Goal: Information Seeking & Learning: Learn about a topic

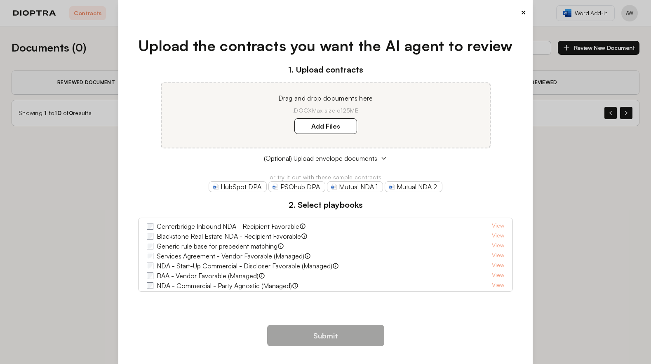
click at [521, 10] on button "×" at bounding box center [523, 13] width 5 height 12
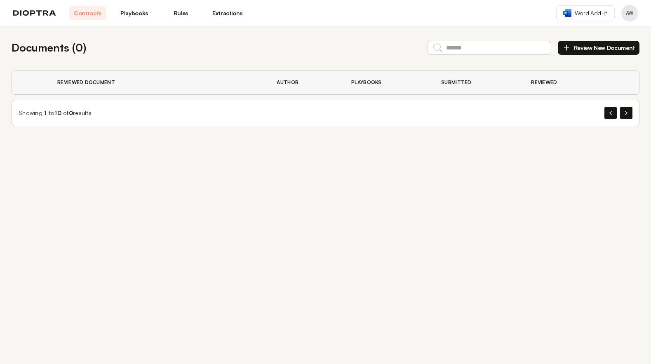
click at [131, 14] on link "Playbooks" at bounding box center [134, 13] width 37 height 14
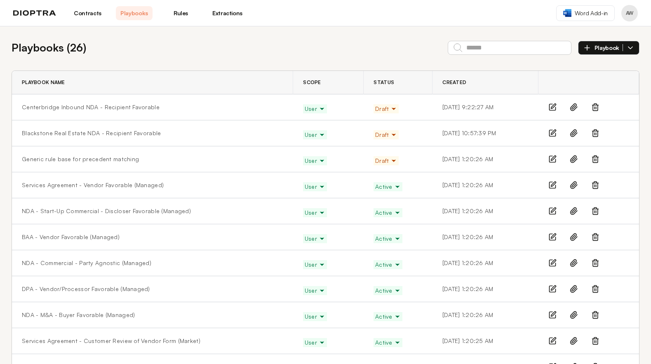
click at [375, 108] on span "Draft" at bounding box center [386, 109] width 22 height 8
click at [376, 125] on button "Active" at bounding box center [389, 126] width 30 height 15
click at [390, 136] on icon "button" at bounding box center [393, 134] width 7 height 7
click at [379, 152] on button "Active" at bounding box center [389, 152] width 30 height 15
click at [180, 11] on link "Rules" at bounding box center [180, 13] width 37 height 14
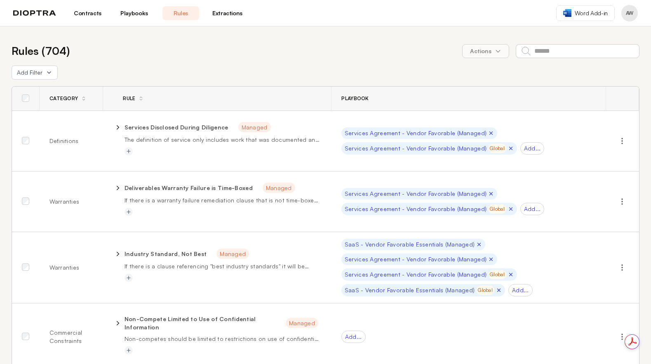
click at [232, 17] on link "Extractions" at bounding box center [227, 13] width 37 height 14
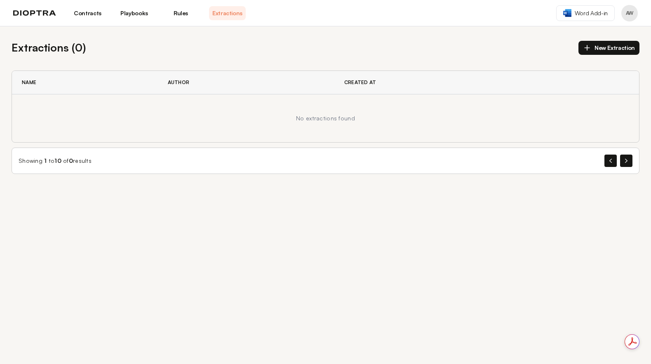
click at [130, 14] on link "Playbooks" at bounding box center [134, 13] width 37 height 14
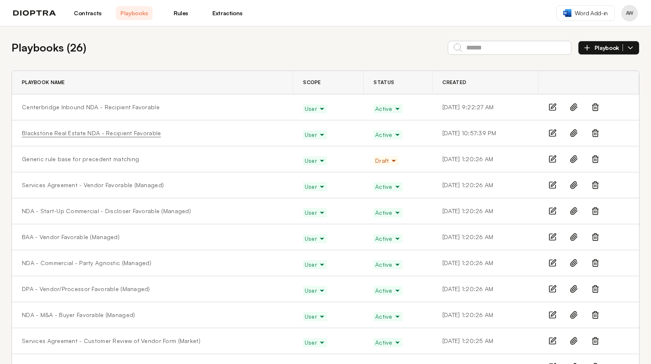
click at [103, 134] on link "Blackstone Real Estate NDA - Recipient Favorable" at bounding box center [91, 133] width 139 height 8
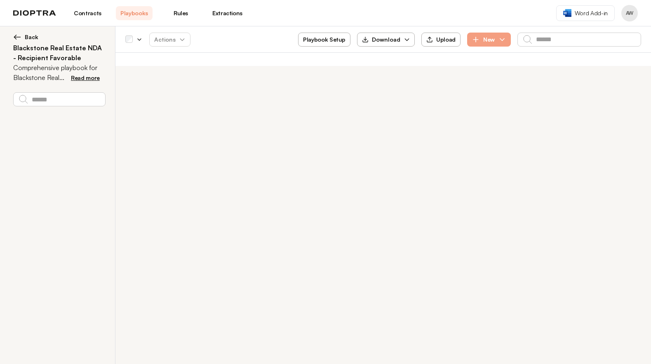
drag, startPoint x: 170, startPoint y: 114, endPoint x: 131, endPoint y: 65, distance: 62.8
click at [170, 113] on div "**********" at bounding box center [325, 195] width 651 height 338
click at [17, 35] on img at bounding box center [17, 37] width 8 height 8
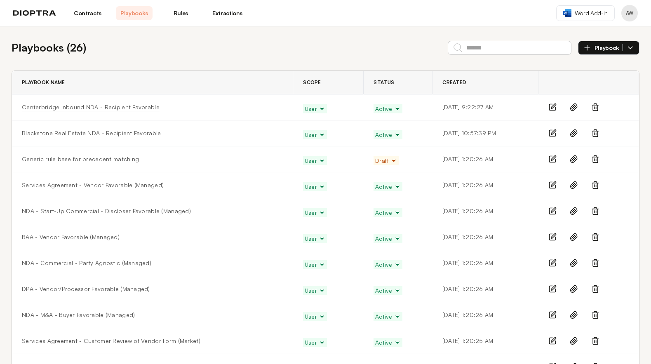
click at [89, 105] on link "Centerbridge Inbound NDA - Recipient Favorable" at bounding box center [91, 107] width 138 height 8
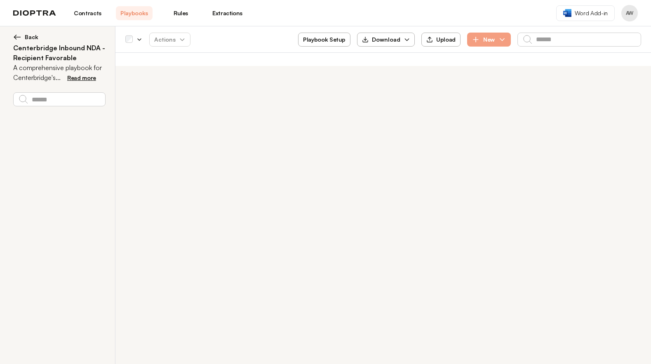
click at [209, 111] on div "**********" at bounding box center [325, 195] width 651 height 338
click at [77, 77] on span "Read more" at bounding box center [81, 77] width 29 height 7
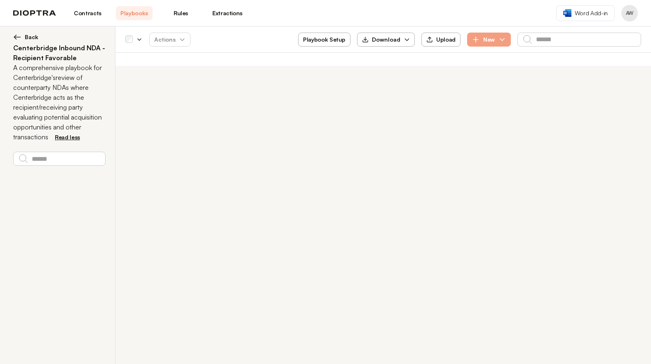
click at [68, 137] on span "Read less" at bounding box center [67, 137] width 25 height 7
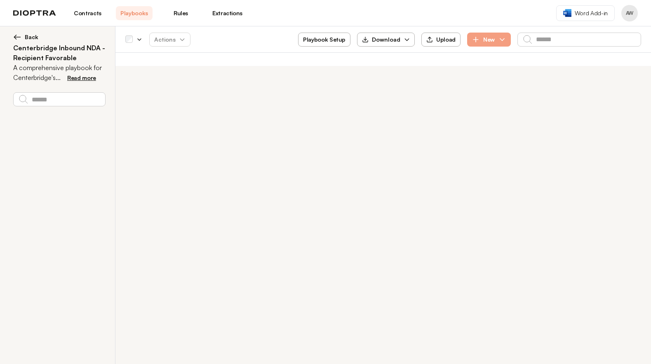
click at [175, 14] on link "Rules" at bounding box center [180, 13] width 37 height 14
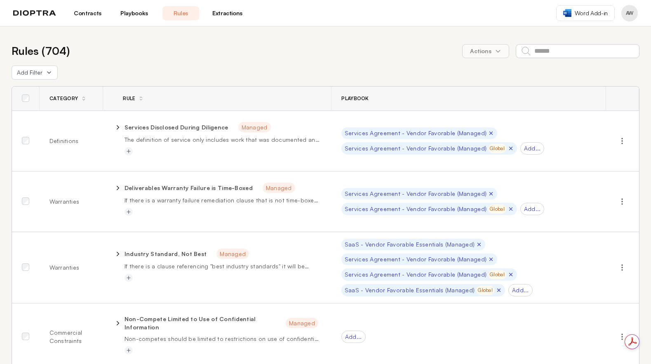
click at [129, 12] on link "Playbooks" at bounding box center [134, 13] width 37 height 14
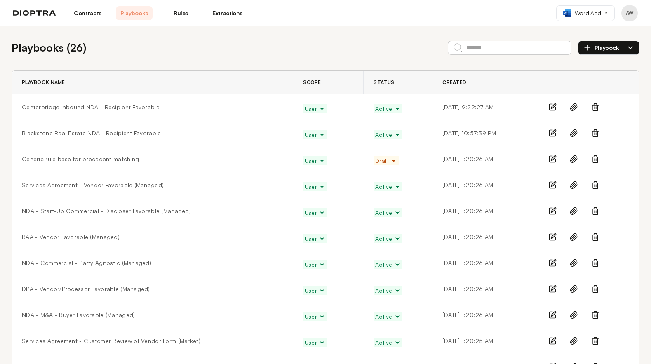
click at [111, 106] on link "Centerbridge Inbound NDA - Recipient Favorable" at bounding box center [91, 107] width 138 height 8
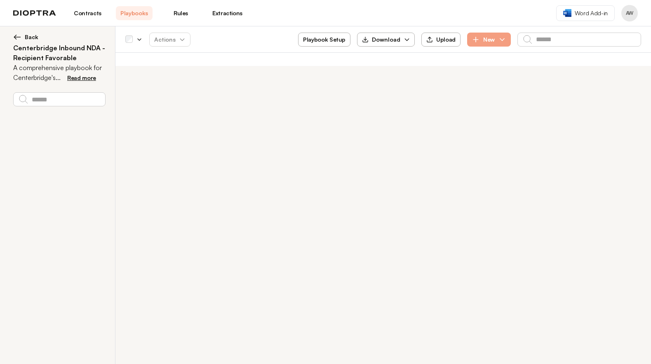
click at [262, 94] on div "**********" at bounding box center [325, 195] width 651 height 338
drag, startPoint x: 376, startPoint y: 75, endPoint x: 369, endPoint y: 73, distance: 7.1
click at [374, 74] on div "**********" at bounding box center [325, 195] width 651 height 338
click at [241, 66] on div "**********" at bounding box center [325, 195] width 651 height 338
click at [80, 80] on span "Read more" at bounding box center [81, 77] width 29 height 7
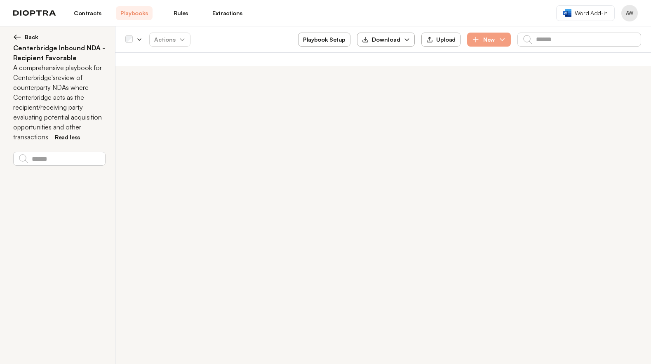
click at [164, 132] on div "**********" at bounding box center [325, 195] width 651 height 338
click at [68, 137] on span "Read less" at bounding box center [67, 137] width 25 height 7
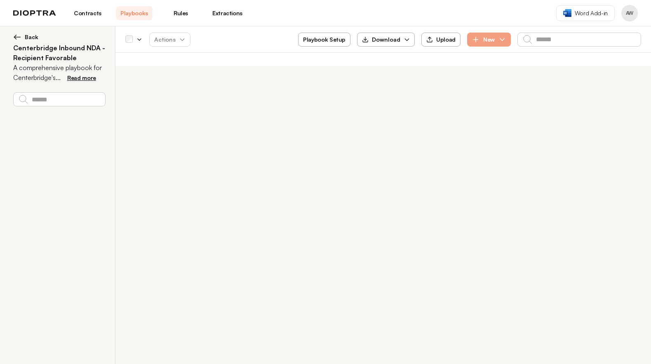
click at [138, 14] on link "Playbooks" at bounding box center [134, 13] width 37 height 14
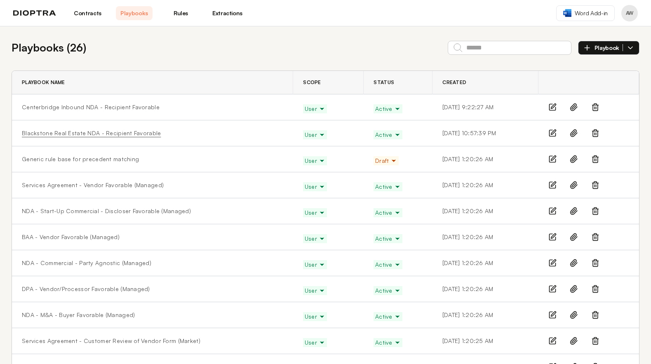
click at [122, 131] on link "Blackstone Real Estate NDA - Recipient Favorable" at bounding box center [91, 133] width 139 height 8
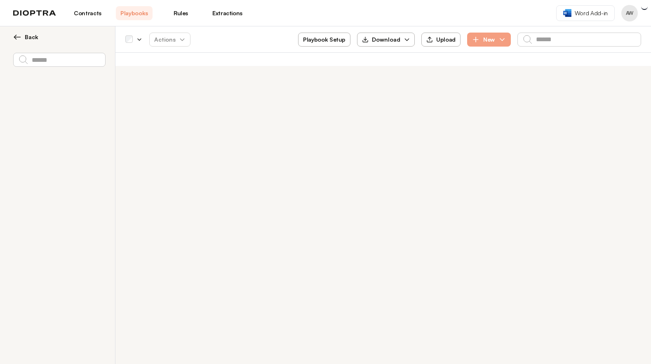
type input "**********"
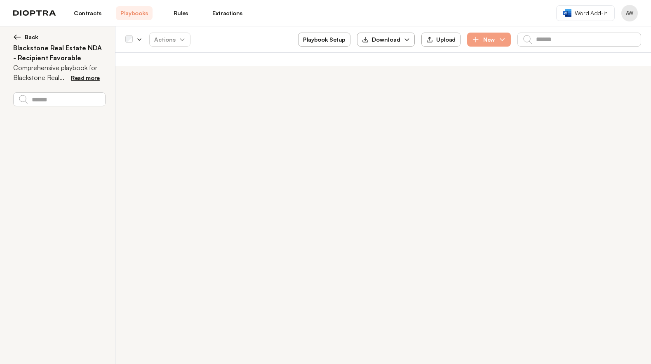
click at [218, 54] on div at bounding box center [383, 46] width 516 height 26
click at [87, 56] on h2 "Blackstone Real Estate NDA - Recipient Favorable" at bounding box center [59, 53] width 92 height 20
click at [23, 34] on button "Back" at bounding box center [59, 37] width 92 height 8
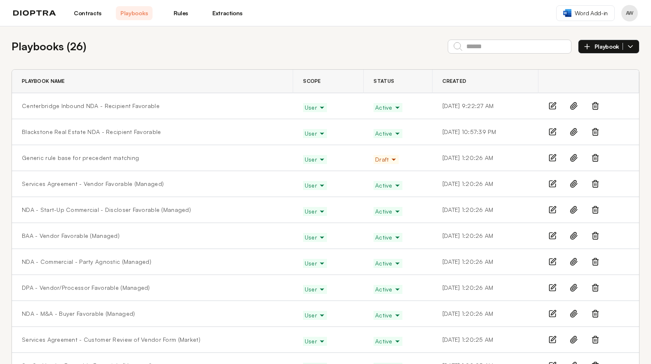
scroll to position [2, 0]
click at [107, 313] on link "NDA - M&A - Buyer Favorable (Managed)" at bounding box center [78, 313] width 113 height 8
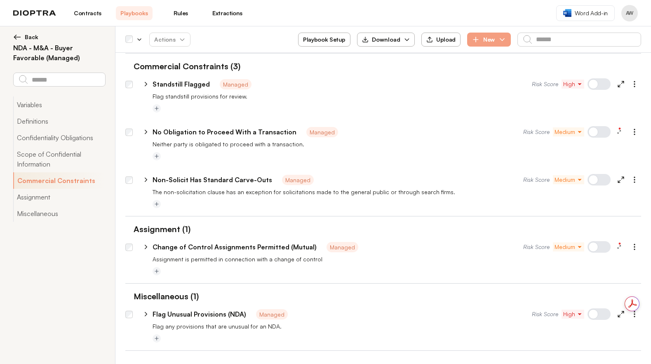
scroll to position [387, 0]
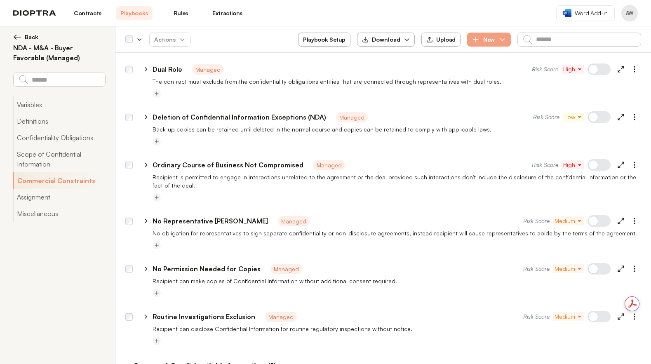
type textarea "*"
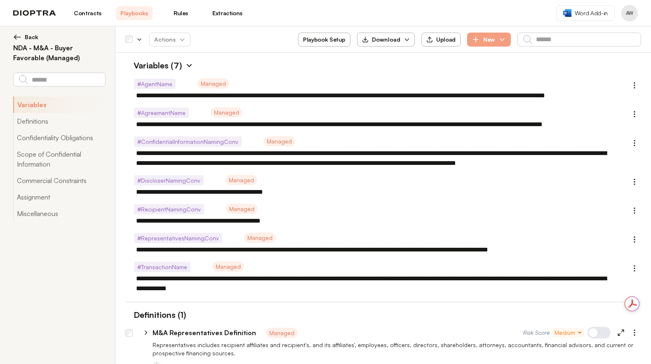
click at [14, 36] on img at bounding box center [17, 37] width 8 height 8
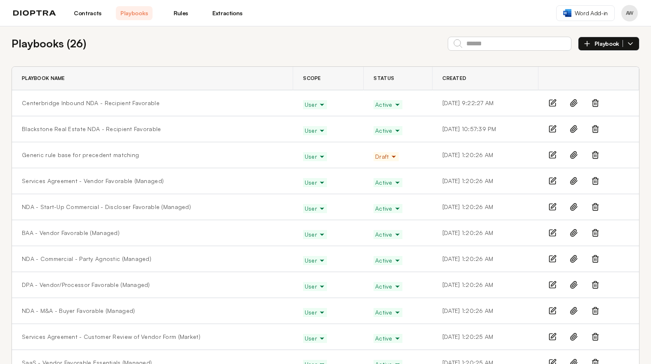
scroll to position [12, 0]
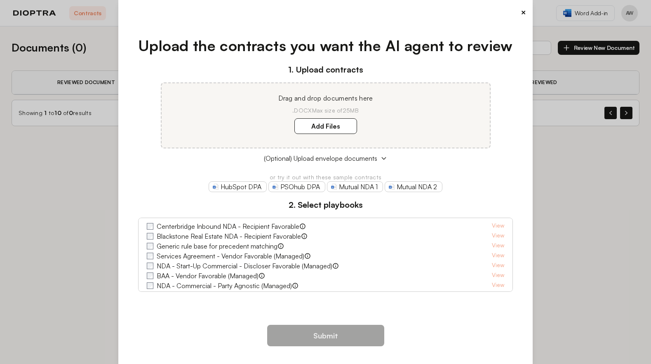
click at [521, 16] on button "×" at bounding box center [523, 13] width 5 height 12
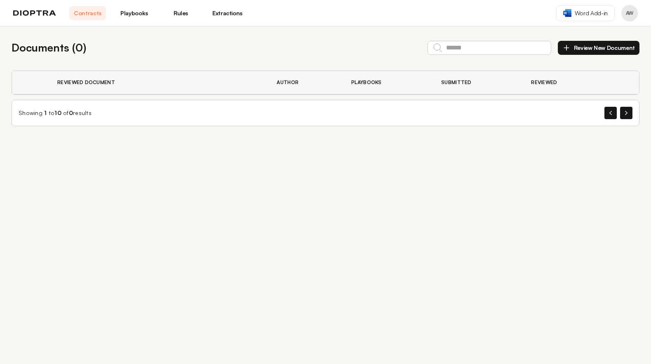
click at [135, 14] on link "Playbooks" at bounding box center [134, 13] width 37 height 14
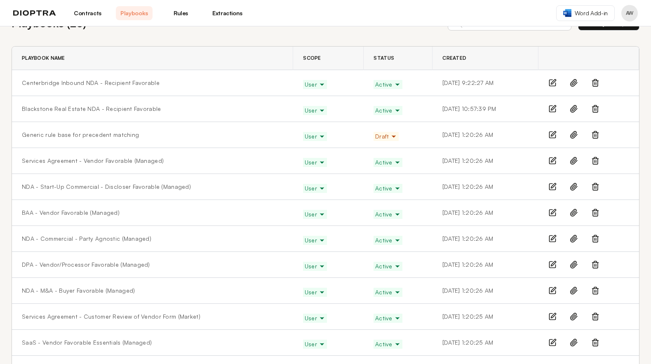
scroll to position [25, 0]
click at [109, 290] on link "NDA - M&A - Buyer Favorable (Managed)" at bounding box center [78, 290] width 113 height 8
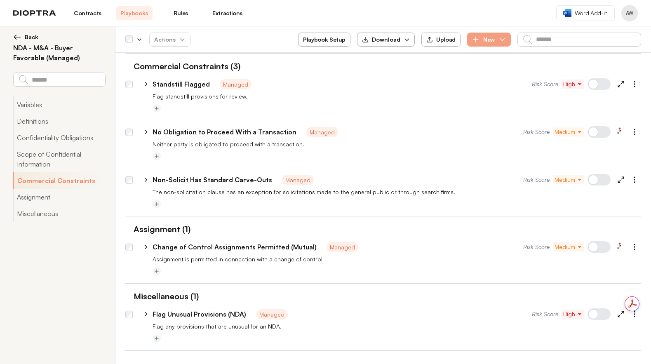
scroll to position [405, 0]
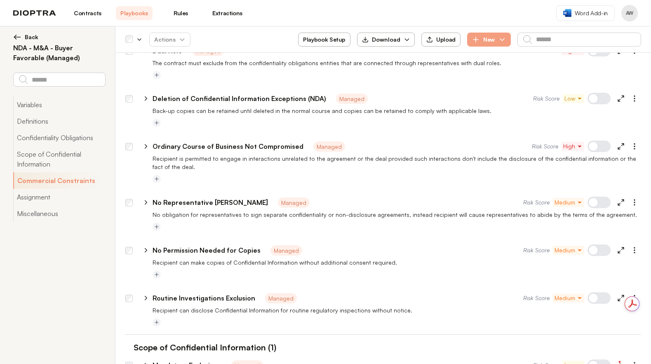
type textarea "*"
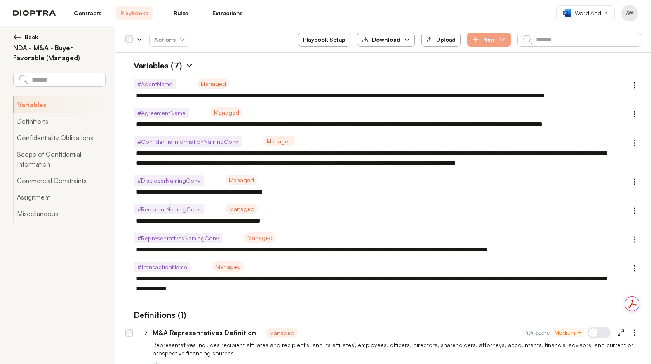
click at [16, 38] on img at bounding box center [17, 37] width 8 height 8
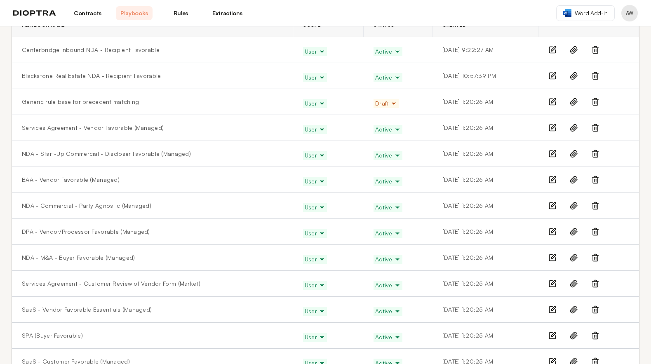
scroll to position [19, 0]
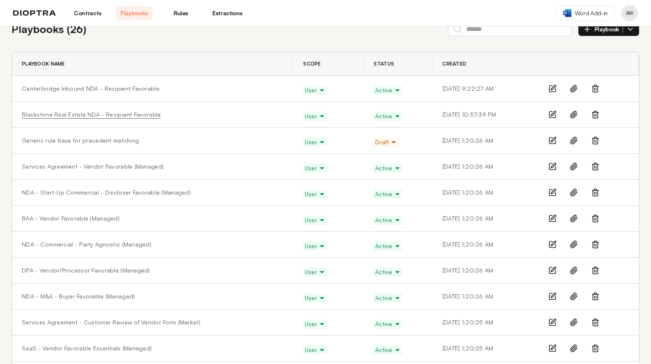
click at [113, 111] on link "Blackstone Real Estate NDA - Recipient Favorable" at bounding box center [91, 114] width 139 height 8
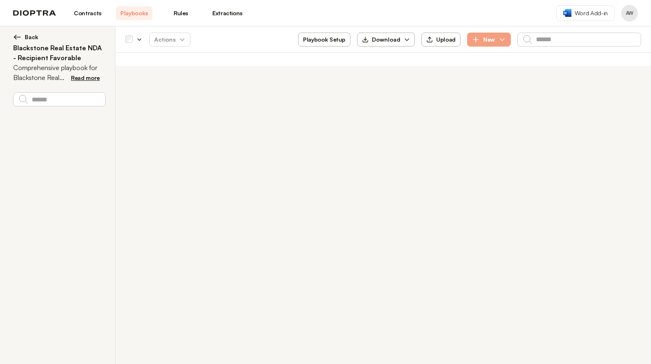
click at [159, 100] on div "**********" at bounding box center [325, 195] width 651 height 338
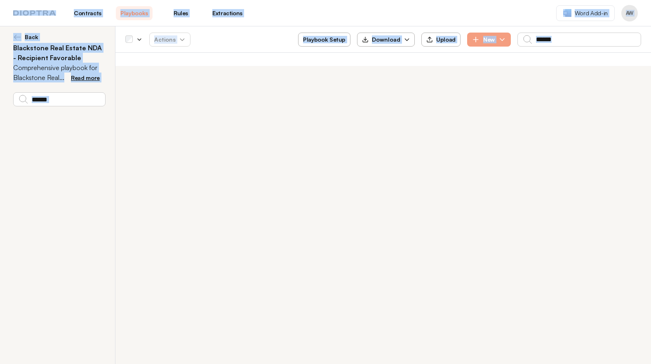
click at [159, 101] on div "**********" at bounding box center [325, 195] width 651 height 338
click at [22, 35] on button "Back" at bounding box center [59, 37] width 92 height 8
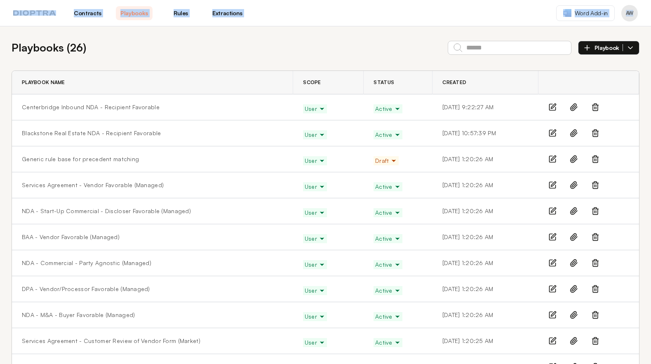
click at [180, 14] on link "Rules" at bounding box center [180, 13] width 37 height 14
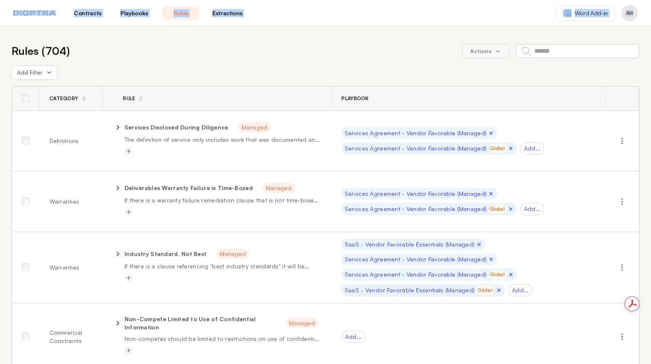
click at [144, 49] on div "Rules ( 704 ) Actions" at bounding box center [326, 51] width 628 height 16
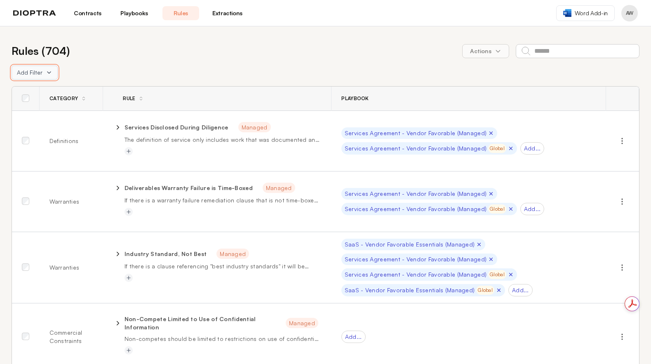
click at [48, 73] on icon at bounding box center [48, 73] width 3 height 2
click at [35, 103] on button "Playbook" at bounding box center [78, 105] width 132 height 15
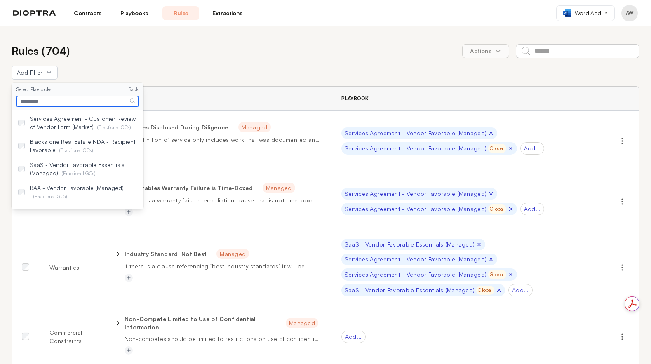
scroll to position [40, 0]
click at [25, 143] on div "Blackstone Real Estate NDA - Recipient Favorable ( Fractional GCs )" at bounding box center [78, 144] width 132 height 23
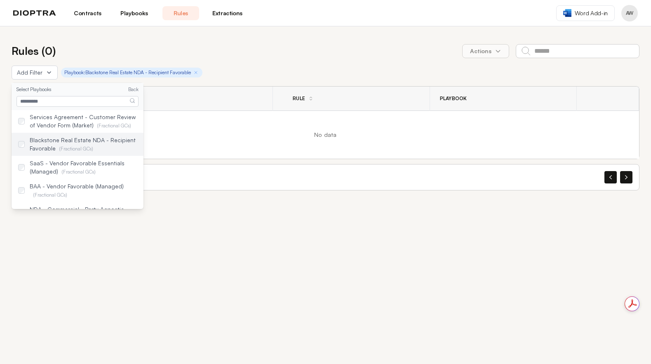
click at [25, 142] on div "Blackstone Real Estate NDA - Recipient Favorable ( Fractional GCs )" at bounding box center [78, 144] width 132 height 23
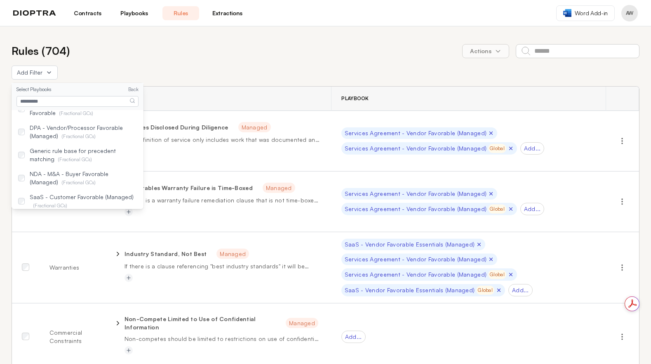
scroll to position [193, 0]
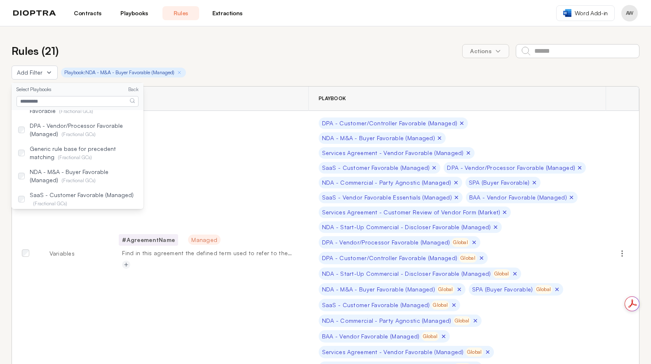
click at [228, 46] on div "Rules ( 21 ) Actions" at bounding box center [326, 51] width 628 height 16
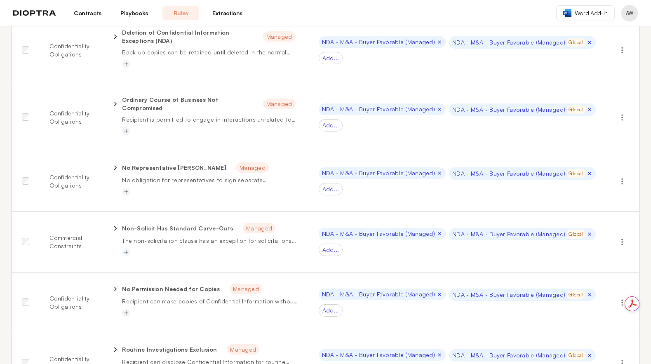
scroll to position [1987, 0]
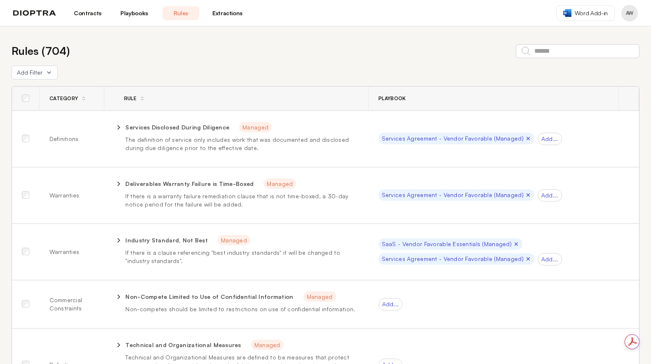
click at [129, 11] on link "Playbooks" at bounding box center [134, 13] width 37 height 14
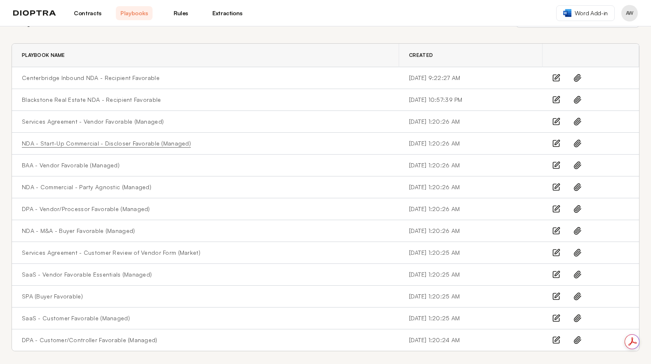
scroll to position [28, 0]
click at [82, 100] on link "Blackstone Real Estate NDA - Recipient Favorable" at bounding box center [91, 99] width 139 height 8
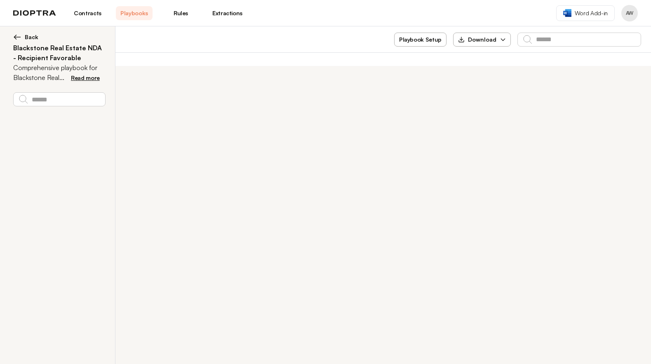
click at [20, 36] on img at bounding box center [17, 37] width 8 height 8
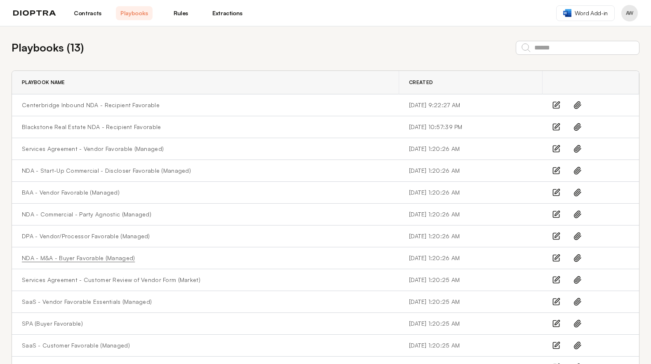
click at [75, 256] on link "NDA - M&A - Buyer Favorable (Managed)" at bounding box center [78, 258] width 113 height 8
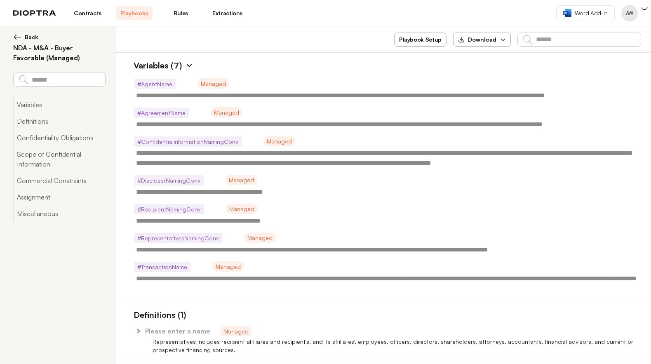
type textarea "*"
type textarea "**********"
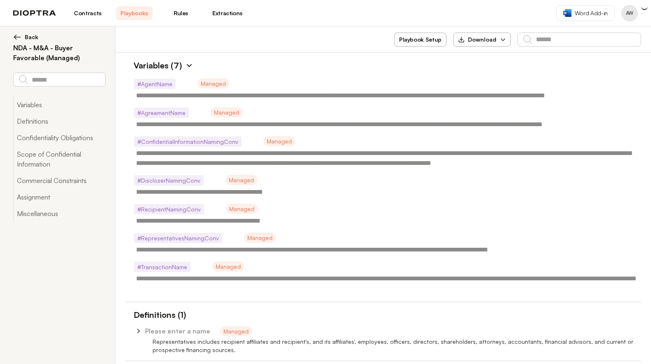
type textarea "**********"
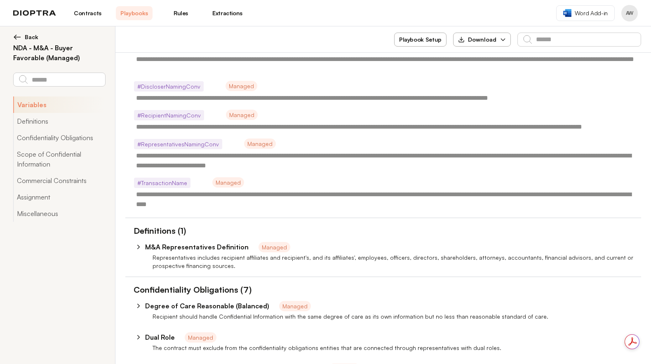
scroll to position [281, 0]
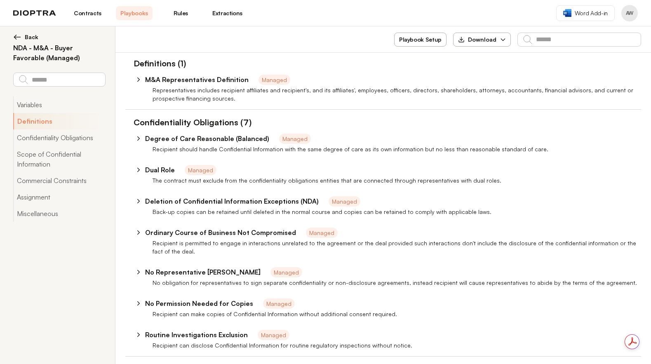
drag, startPoint x: 343, startPoint y: 220, endPoint x: 347, endPoint y: 217, distance: 5.2
click at [343, 220] on div at bounding box center [383, 219] width 516 height 7
click at [418, 213] on p "Back-up copies can be retained until deleted in the normal course and copies ca…" at bounding box center [396, 212] width 488 height 8
drag, startPoint x: 481, startPoint y: 216, endPoint x: 493, endPoint y: 218, distance: 12.3
click at [492, 218] on ul "**********" at bounding box center [383, 243] width 516 height 228
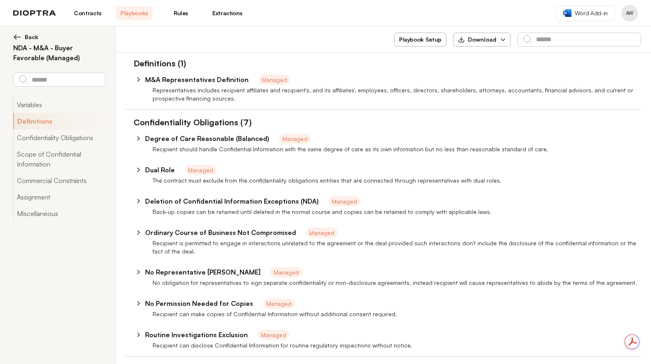
drag, startPoint x: 493, startPoint y: 218, endPoint x: 419, endPoint y: 195, distance: 77.4
click at [485, 215] on ul "**********" at bounding box center [383, 243] width 516 height 228
drag, startPoint x: 361, startPoint y: 189, endPoint x: 222, endPoint y: 202, distance: 139.4
click at [224, 202] on ul "**********" at bounding box center [383, 243] width 516 height 228
drag, startPoint x: 216, startPoint y: 198, endPoint x: 194, endPoint y: 200, distance: 22.4
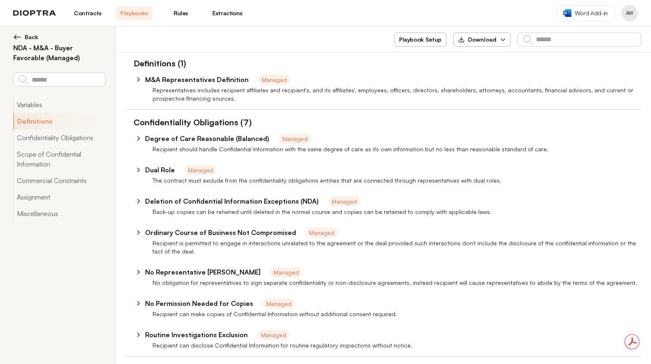
click at [216, 198] on p "Deletion of Confidential Information Exceptions (NDA)" at bounding box center [232, 201] width 174 height 10
click at [141, 201] on icon at bounding box center [138, 200] width 7 height 7
type textarea "*"
select select "******"
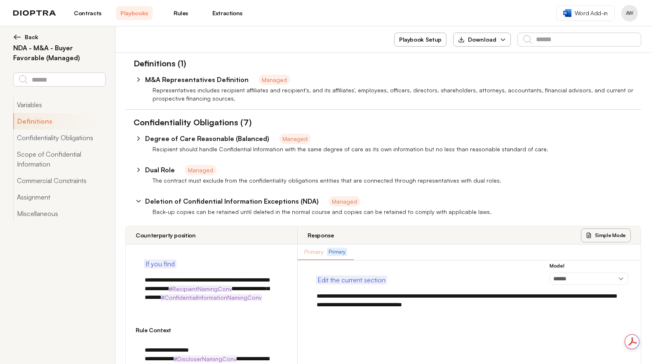
click at [334, 281] on span "Edit the current section" at bounding box center [351, 280] width 68 height 10
click at [140, 201] on icon at bounding box center [138, 200] width 7 height 7
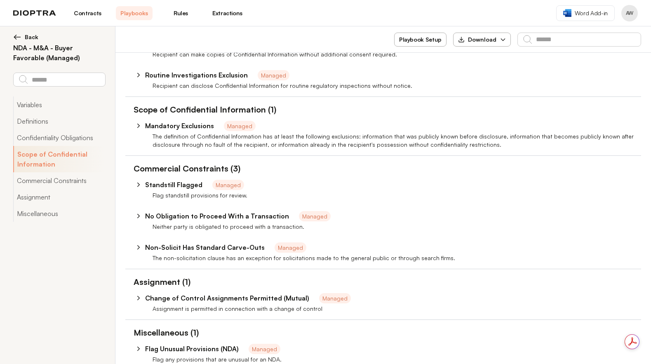
scroll to position [561, 0]
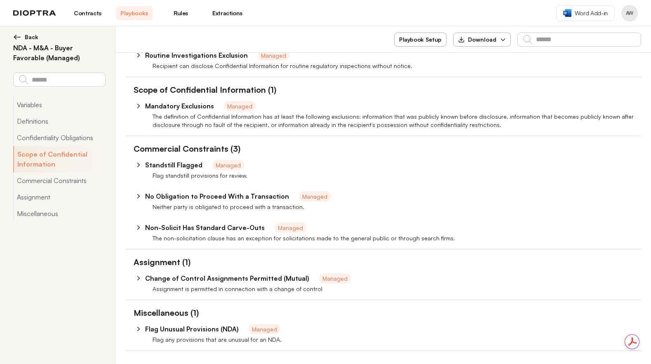
click at [18, 38] on img at bounding box center [17, 37] width 8 height 8
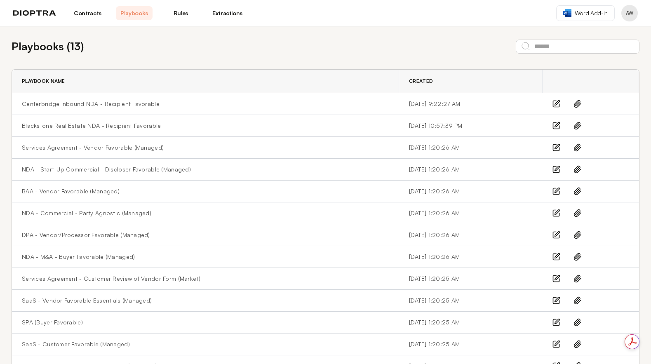
scroll to position [2, 0]
click at [91, 105] on link "Centerbridge Inbound NDA - Recipient Favorable" at bounding box center [91, 103] width 138 height 8
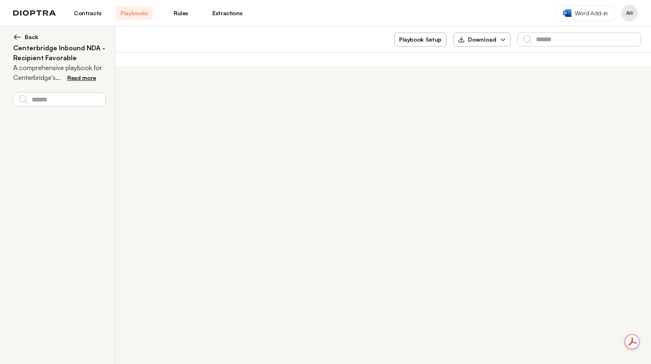
click at [233, 96] on div "**********" at bounding box center [325, 195] width 651 height 338
click at [88, 81] on span "Read more" at bounding box center [81, 77] width 29 height 7
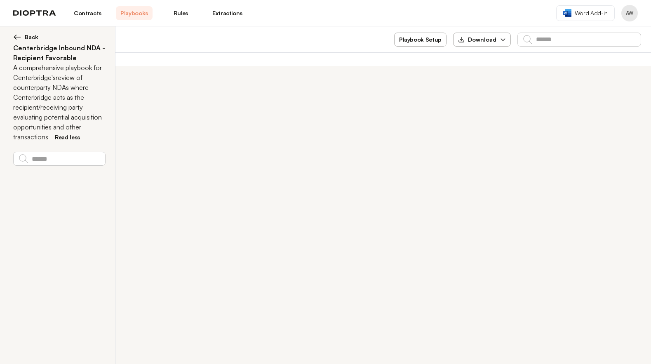
click at [247, 91] on div "**********" at bounding box center [325, 195] width 651 height 338
drag, startPoint x: 427, startPoint y: 42, endPoint x: 214, endPoint y: 36, distance: 212.3
click at [254, 46] on div "Playbook Setup Download" at bounding box center [382, 39] width 535 height 26
click at [179, 10] on link "Rules" at bounding box center [180, 13] width 37 height 14
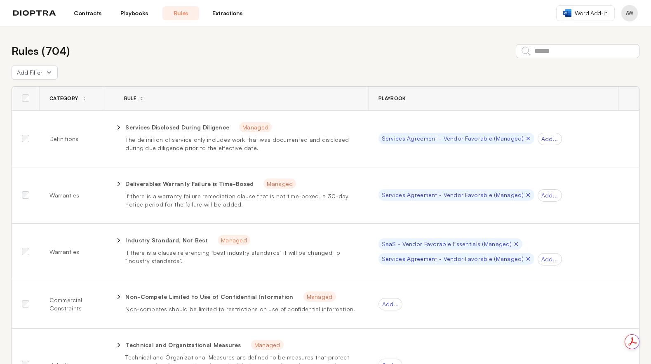
click at [232, 14] on link "Extractions" at bounding box center [227, 13] width 37 height 14
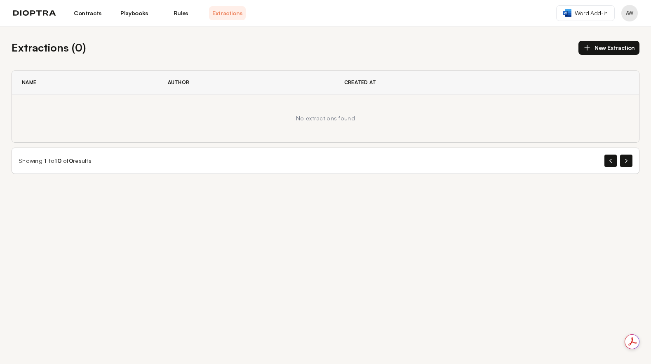
click at [140, 16] on link "Playbooks" at bounding box center [134, 13] width 37 height 14
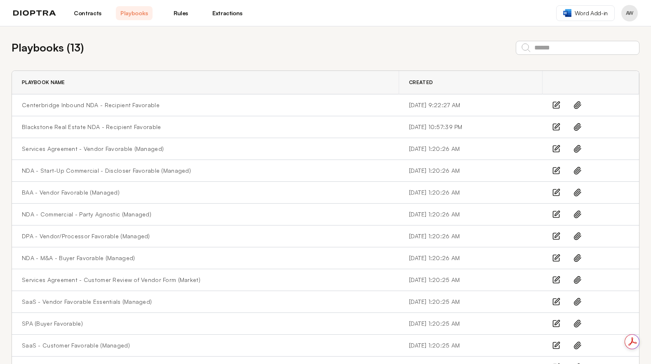
click at [90, 12] on link "Contracts" at bounding box center [87, 13] width 37 height 14
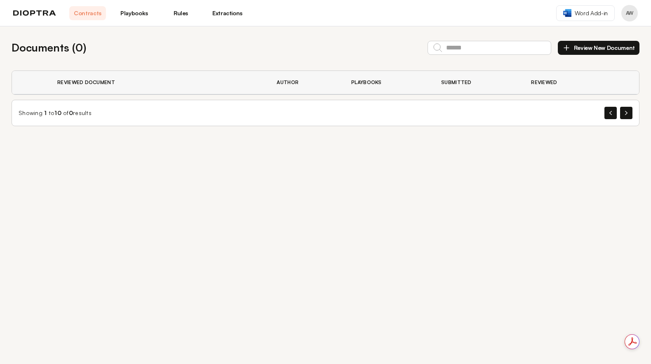
click at [134, 12] on link "Playbooks" at bounding box center [134, 13] width 37 height 14
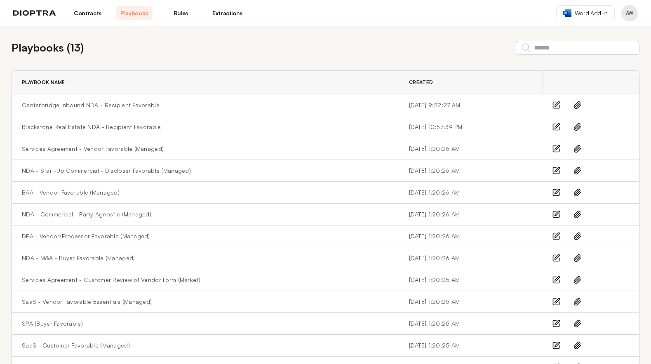
click at [555, 258] on icon at bounding box center [557, 257] width 5 height 5
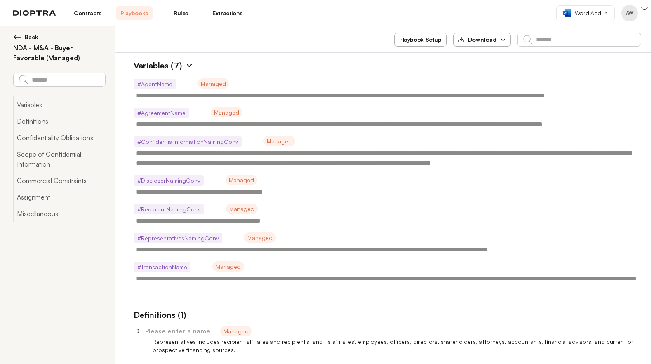
type textarea "*"
type textarea "**********"
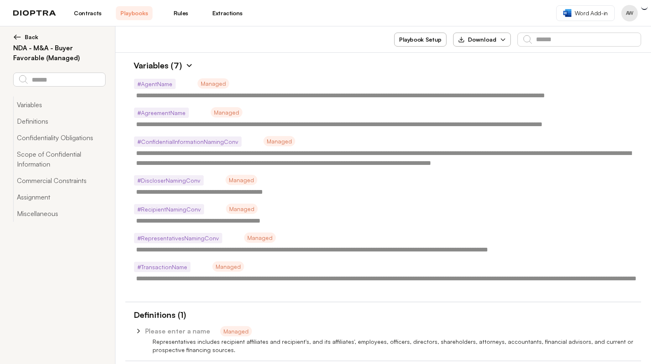
type textarea "**********"
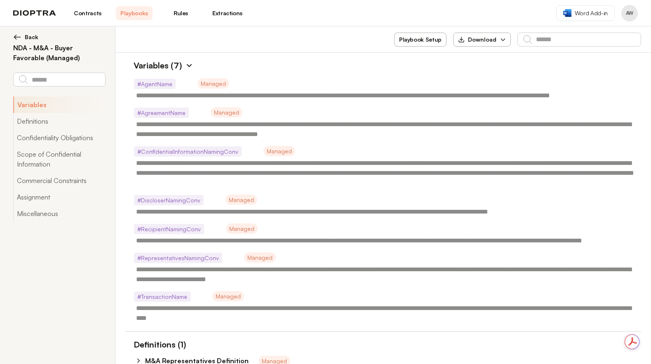
click at [410, 202] on div "**********" at bounding box center [386, 212] width 509 height 20
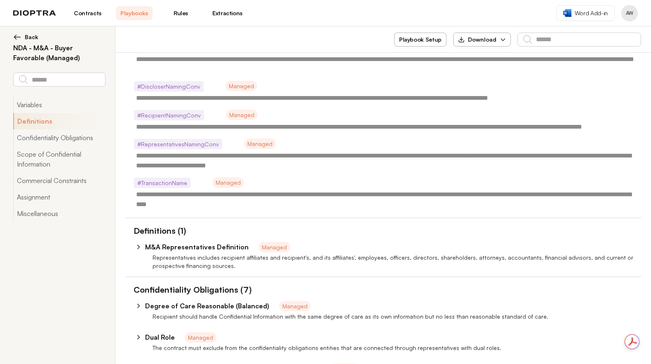
scroll to position [246, 0]
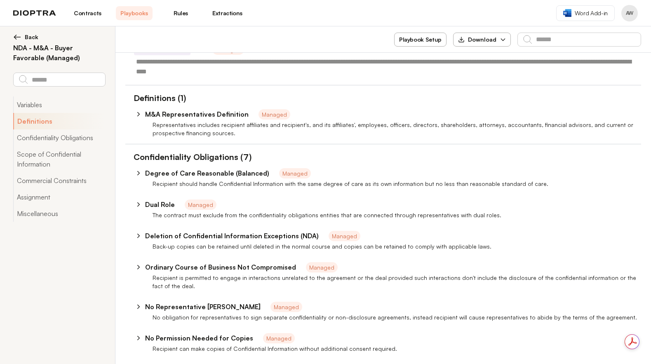
click at [317, 183] on p "Recipient should handle Confidential Information with the same degree of care a…" at bounding box center [396, 184] width 488 height 8
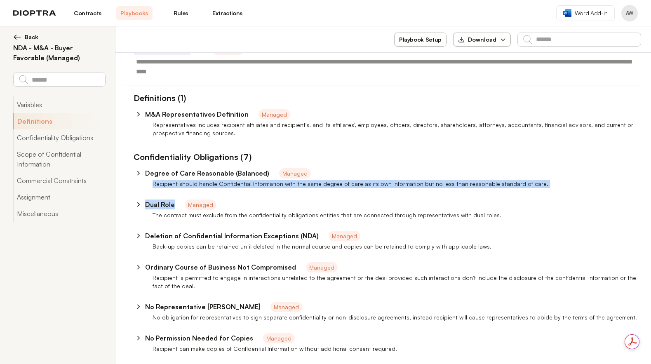
drag, startPoint x: 469, startPoint y: 195, endPoint x: 385, endPoint y: 168, distance: 88.0
click at [387, 169] on ul "**********" at bounding box center [383, 277] width 516 height 228
click at [385, 168] on div "**********" at bounding box center [393, 173] width 496 height 10
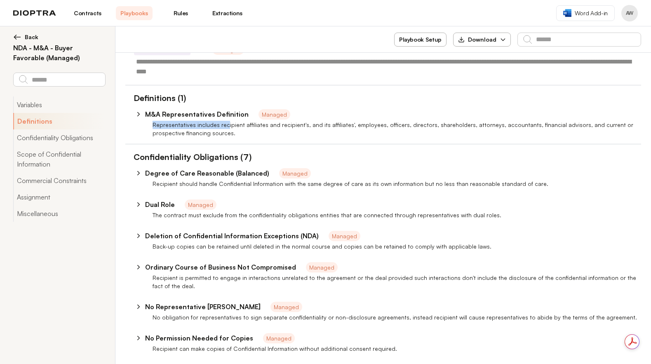
drag, startPoint x: 219, startPoint y: 128, endPoint x: 129, endPoint y: 124, distance: 90.0
click at [129, 124] on div "**********" at bounding box center [383, 129] width 516 height 16
click at [189, 125] on p "Representatives includes recipient affiliates and recipient's, and its affiliat…" at bounding box center [396, 129] width 488 height 16
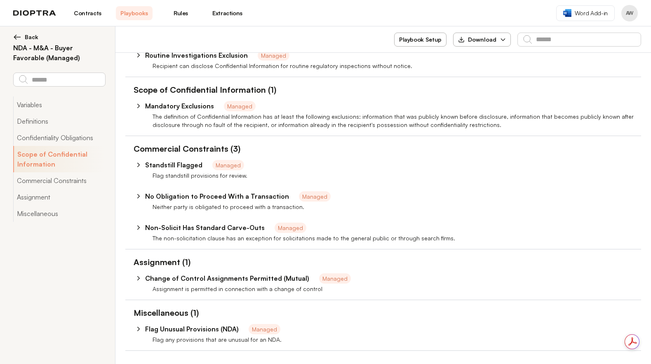
scroll to position [152, 0]
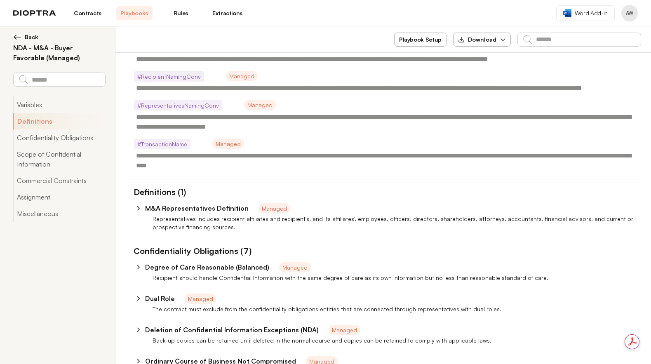
type textarea "*"
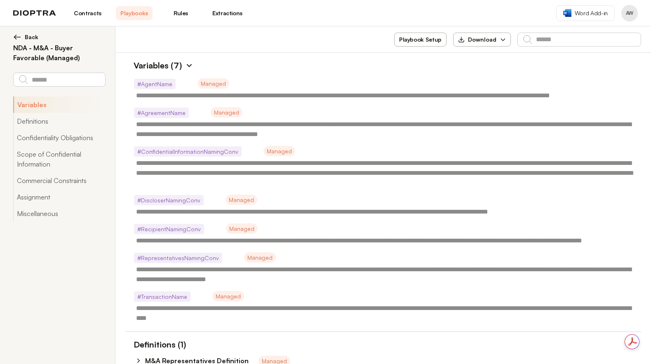
click at [180, 20] on header "Contracts Playbooks Rules Extractions Word Add-in AW" at bounding box center [325, 13] width 651 height 26
click at [179, 12] on link "Rules" at bounding box center [180, 13] width 37 height 14
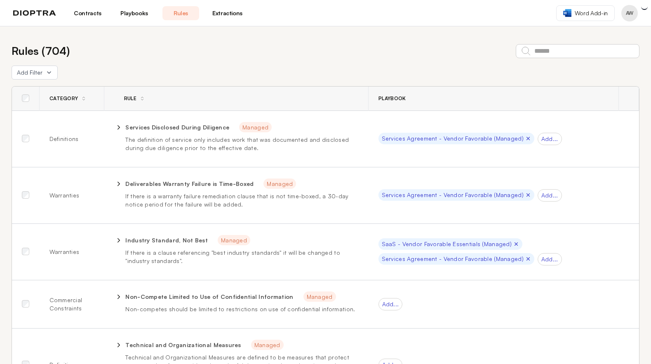
click at [138, 13] on link "Playbooks" at bounding box center [134, 13] width 37 height 14
click at [83, 15] on link "Contracts" at bounding box center [87, 13] width 37 height 14
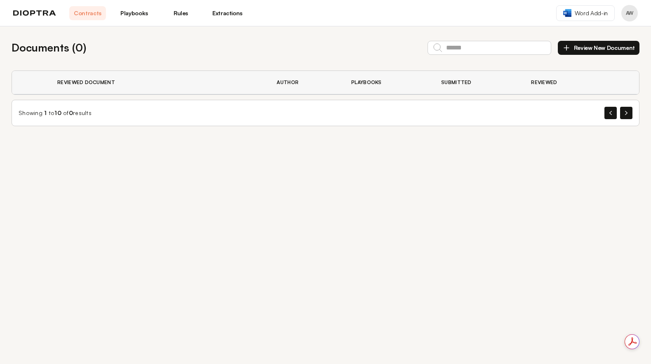
click at [132, 12] on link "Playbooks" at bounding box center [134, 13] width 37 height 14
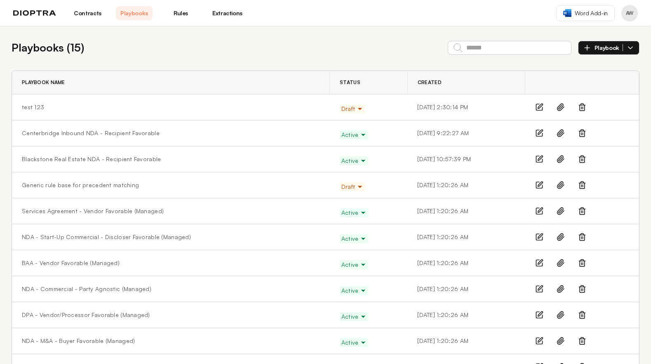
click at [358, 108] on icon "button" at bounding box center [359, 109] width 3 height 2
click at [375, 106] on td "Draft" at bounding box center [369, 107] width 78 height 26
click at [581, 109] on line at bounding box center [581, 108] width 0 height 2
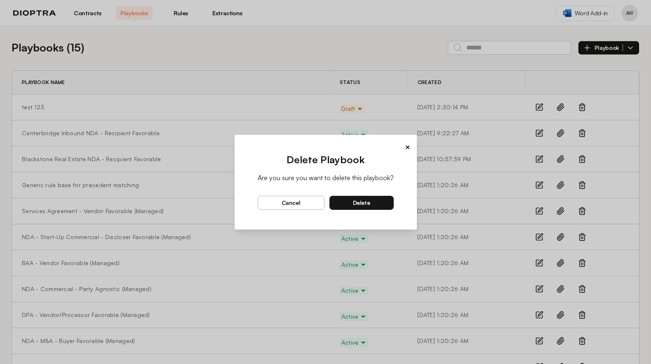
click at [372, 200] on button "delete" at bounding box center [361, 203] width 64 height 14
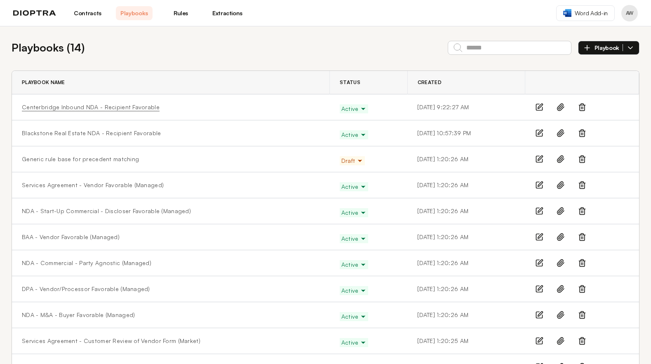
click at [131, 110] on link "Centerbridge Inbound NDA - Recipient Favorable" at bounding box center [91, 107] width 138 height 8
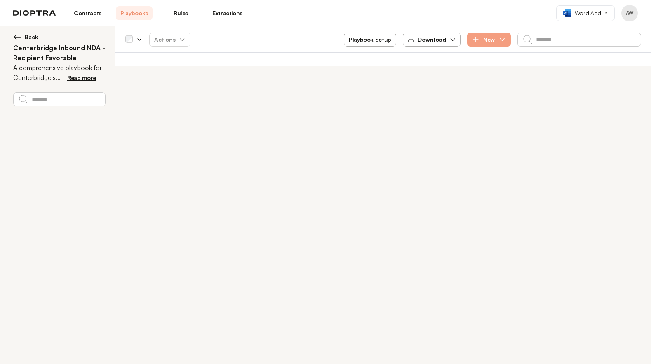
click at [223, 113] on div "**********" at bounding box center [325, 195] width 651 height 338
click at [14, 37] on img at bounding box center [17, 37] width 8 height 8
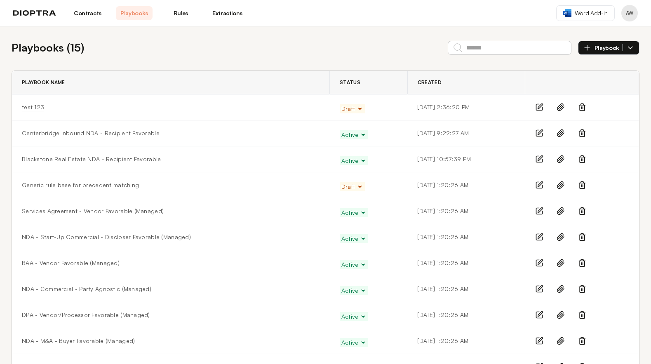
click at [33, 109] on link "test 123" at bounding box center [33, 107] width 22 height 8
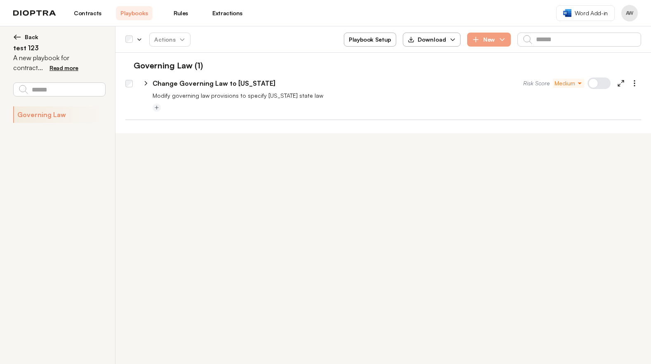
click at [136, 12] on link "Playbooks" at bounding box center [134, 13] width 37 height 14
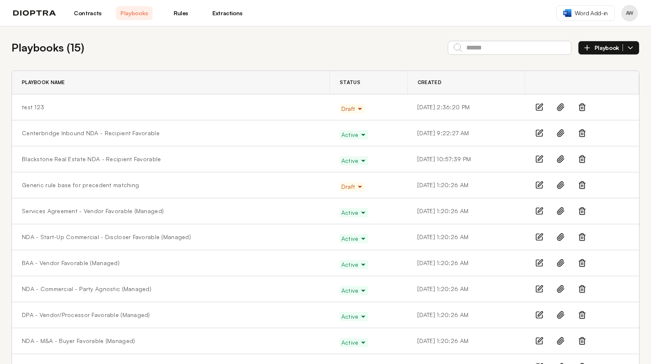
click at [579, 110] on icon at bounding box center [581, 107] width 5 height 5
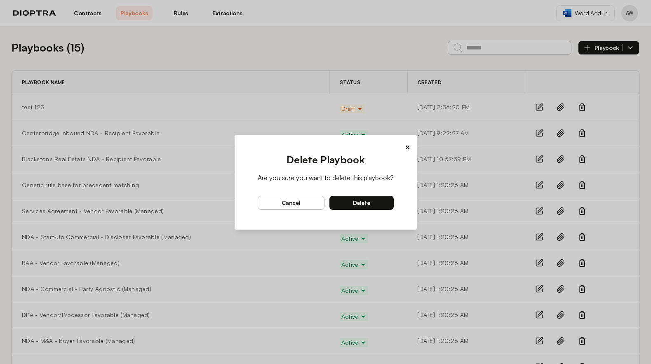
click at [371, 206] on button "delete" at bounding box center [361, 203] width 64 height 14
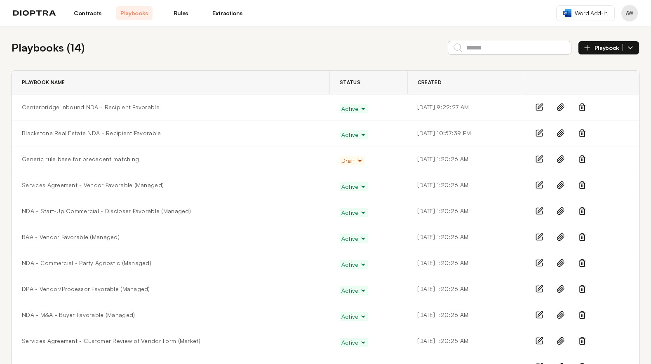
click at [127, 134] on link "Blackstone Real Estate NDA - Recipient Favorable" at bounding box center [91, 133] width 139 height 8
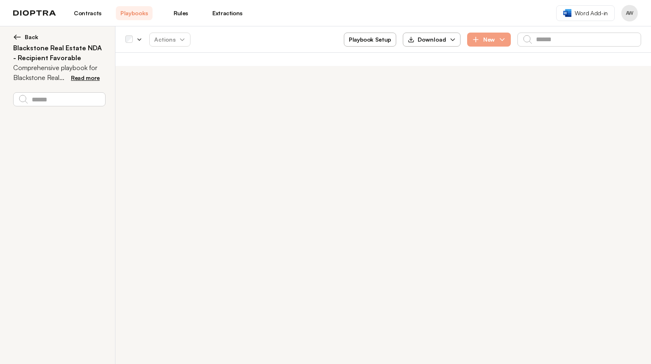
click at [16, 38] on img at bounding box center [17, 37] width 8 height 8
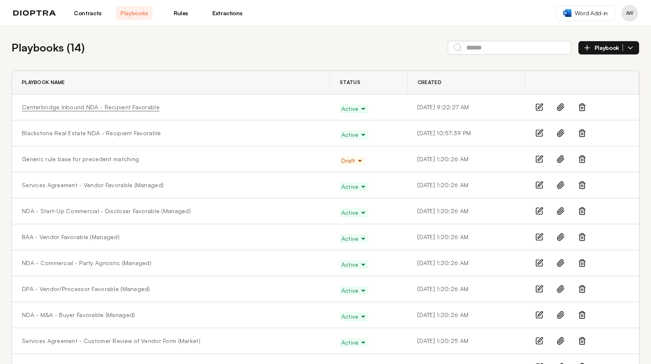
click at [59, 105] on link "Centerbridge Inbound NDA - Recipient Favorable" at bounding box center [91, 107] width 138 height 8
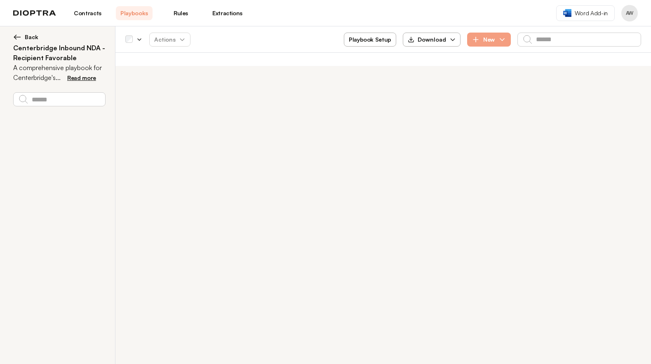
click at [14, 33] on img at bounding box center [17, 37] width 8 height 8
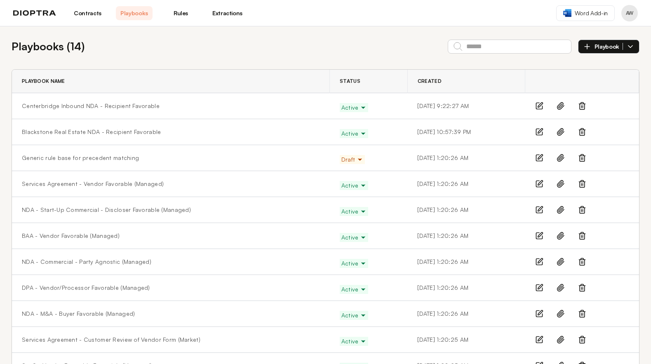
scroll to position [2, 0]
click at [94, 311] on link "NDA - M&A - Buyer Favorable (Managed)" at bounding box center [78, 313] width 113 height 8
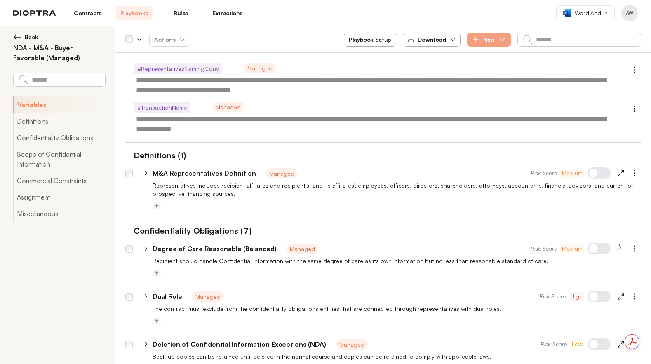
scroll to position [271, 0]
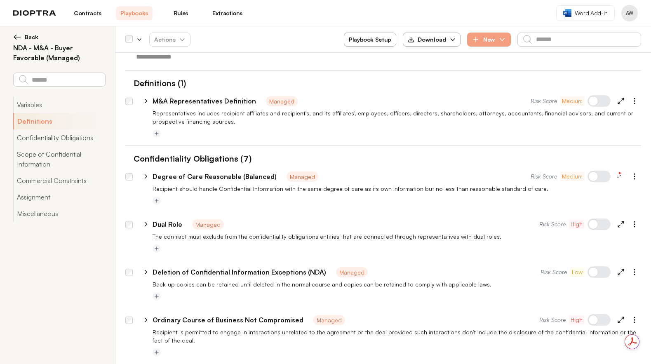
click at [326, 194] on div "**********" at bounding box center [383, 195] width 516 height 21
click at [630, 174] on icon "button" at bounding box center [634, 176] width 8 height 8
click at [434, 147] on div "**********" at bounding box center [383, 114] width 516 height 75
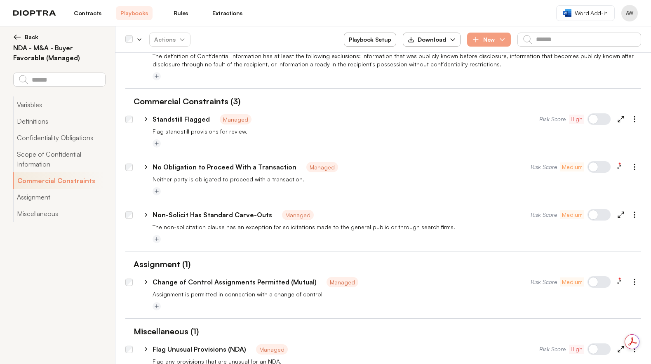
scroll to position [801, 0]
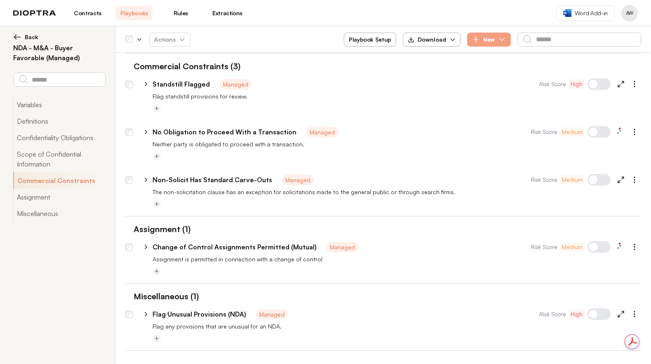
click at [328, 248] on span "Managed" at bounding box center [342, 247] width 32 height 10
click at [278, 265] on div "**********" at bounding box center [383, 265] width 516 height 21
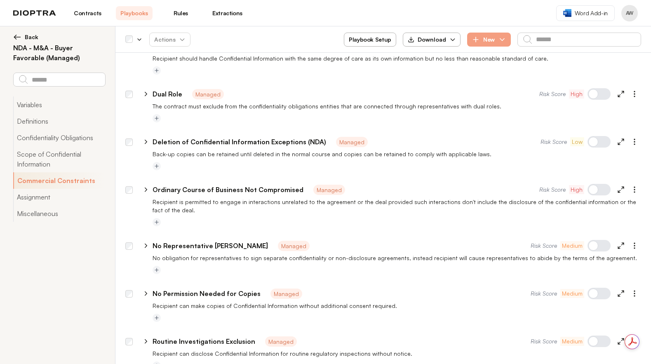
scroll to position [5, 0]
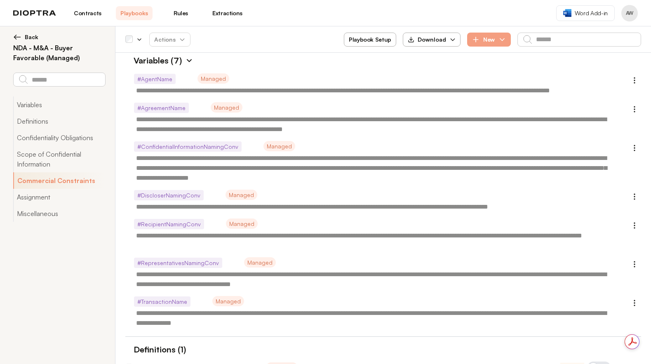
type textarea "*"
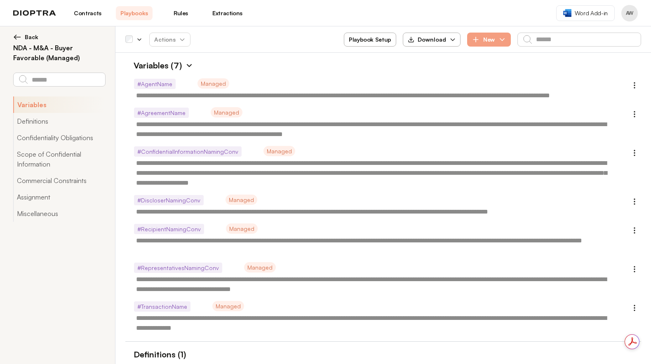
click at [17, 36] on img at bounding box center [17, 37] width 8 height 8
